Goal: Task Accomplishment & Management: Use online tool/utility

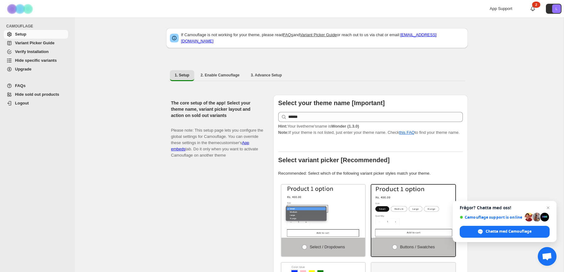
scroll to position [0, 0]
click at [37, 51] on span "Verify Installation" at bounding box center [32, 51] width 34 height 5
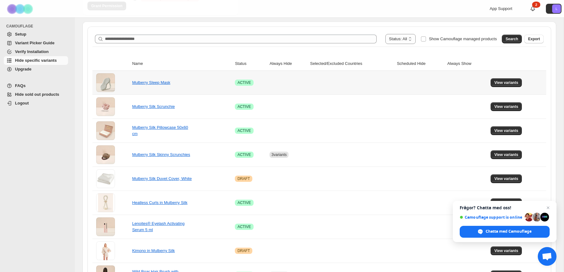
scroll to position [130, 0]
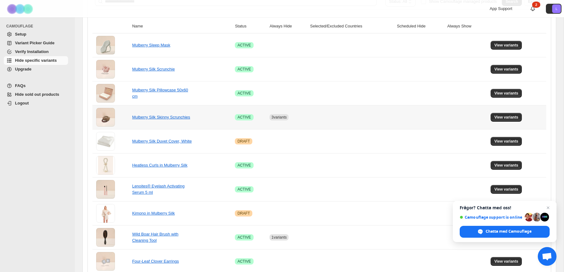
click at [208, 121] on td "Mulberry Silk Skinny Scrunchies" at bounding box center [181, 117] width 103 height 24
click at [179, 118] on link "Mulberry Silk Skinny Scrunchies" at bounding box center [161, 117] width 58 height 5
click at [507, 118] on span "View variants" at bounding box center [506, 117] width 24 height 5
